Goal: Navigation & Orientation: Find specific page/section

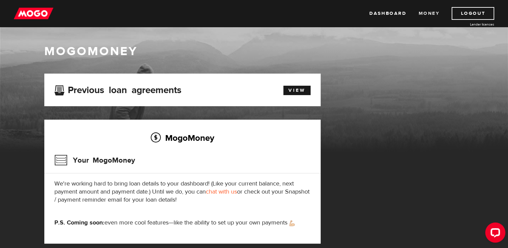
click at [425, 15] on link "Money" at bounding box center [428, 13] width 21 height 13
click at [293, 95] on link "View" at bounding box center [296, 90] width 27 height 9
